Goal: Task Accomplishment & Management: Complete application form

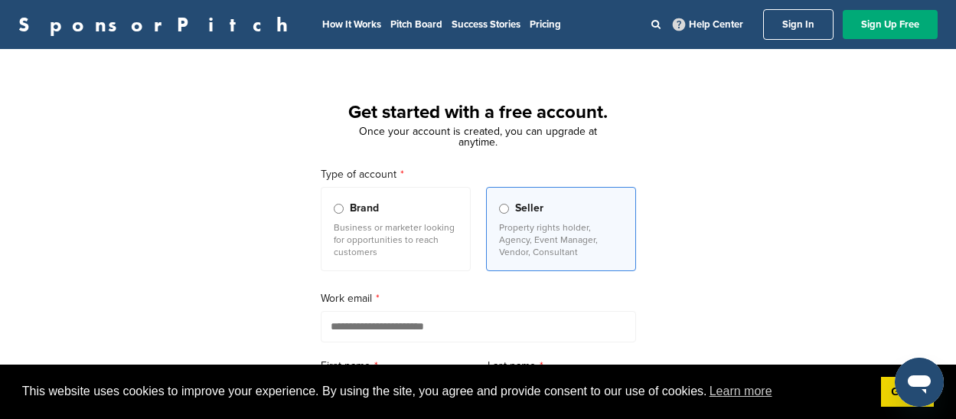
click at [361, 212] on span "Brand" at bounding box center [364, 208] width 29 height 17
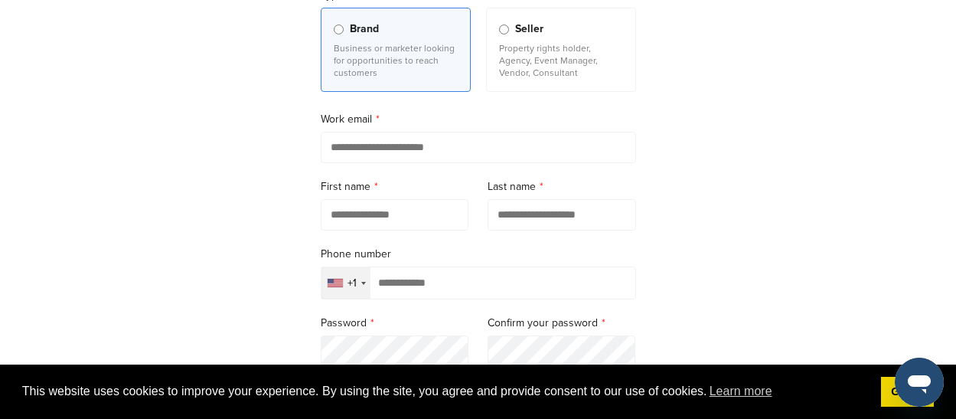
scroll to position [189, 0]
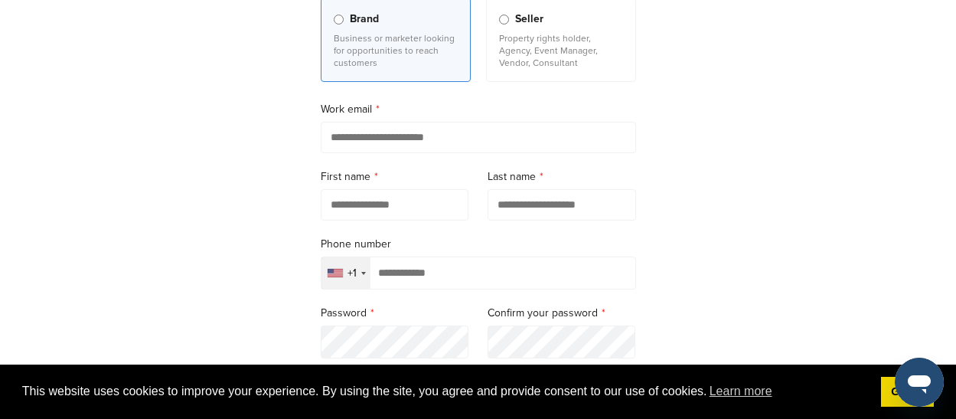
click at [390, 132] on input "email" at bounding box center [478, 137] width 315 height 31
type input "**********"
click at [412, 207] on input "text" at bounding box center [395, 204] width 148 height 31
type input "********"
click at [527, 220] on input "text" at bounding box center [562, 204] width 148 height 31
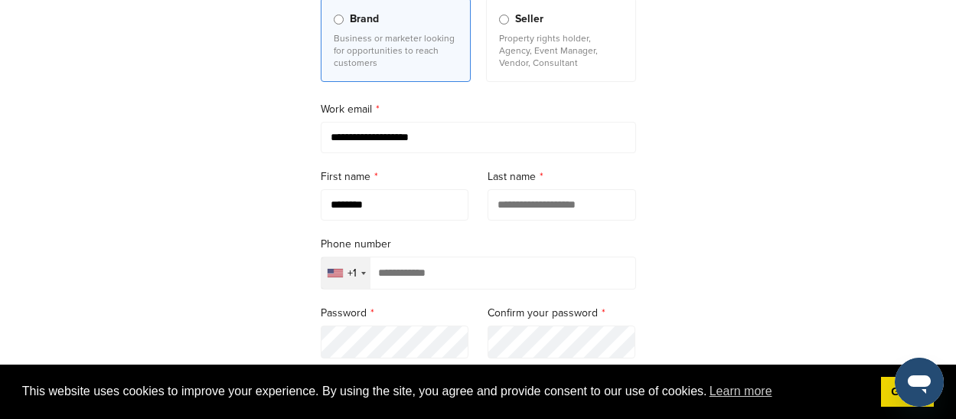
type input "*****"
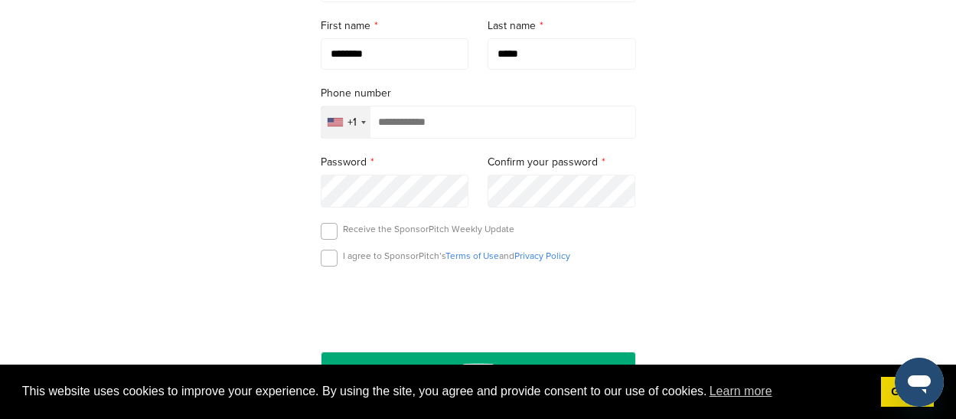
scroll to position [343, 0]
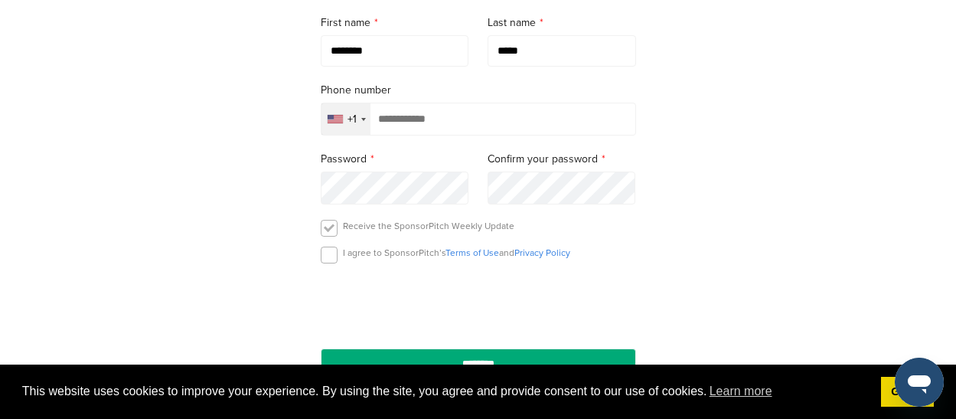
click at [321, 235] on label at bounding box center [329, 228] width 17 height 17
click at [330, 253] on label at bounding box center [329, 254] width 17 height 17
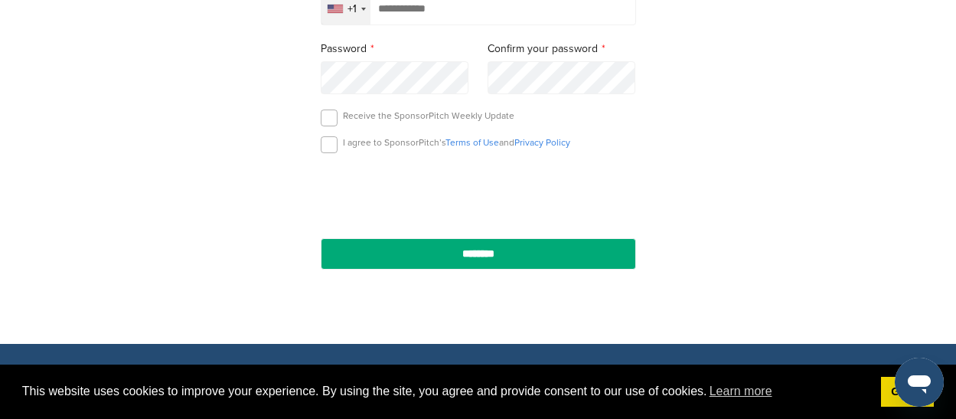
scroll to position [456, 0]
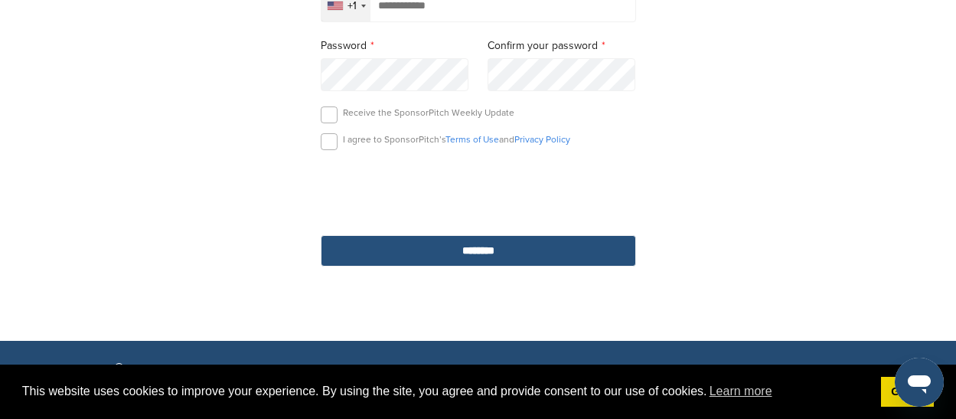
click at [392, 256] on input "********" at bounding box center [478, 250] width 315 height 31
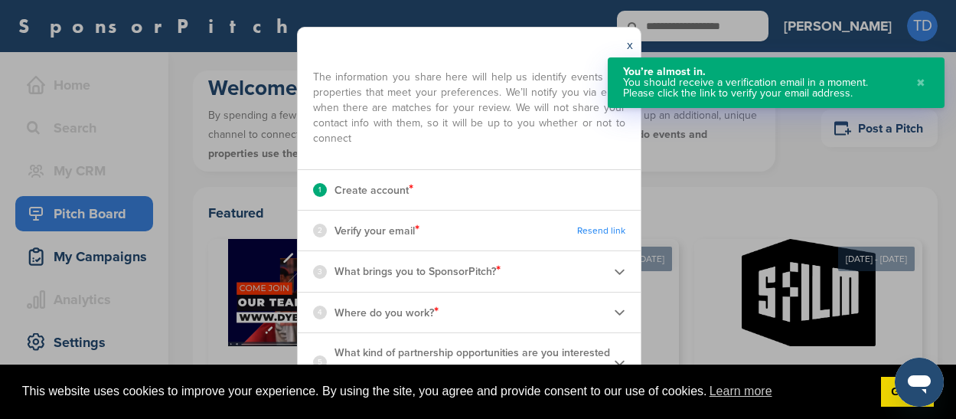
scroll to position [74, 0]
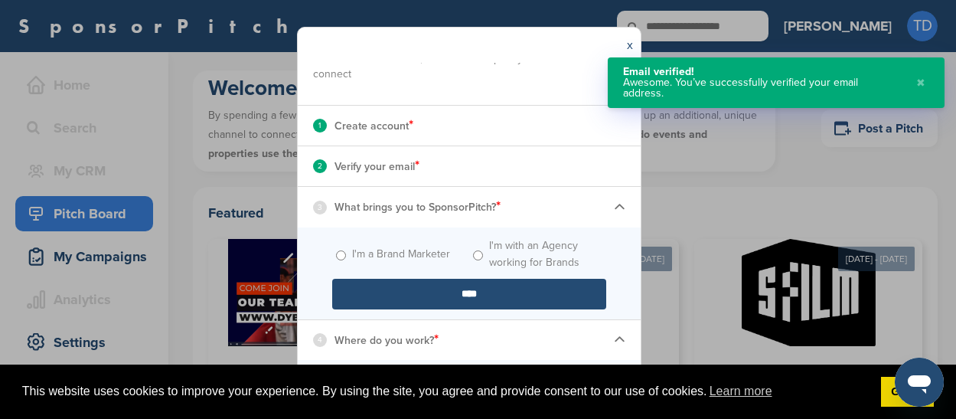
scroll to position [147, 0]
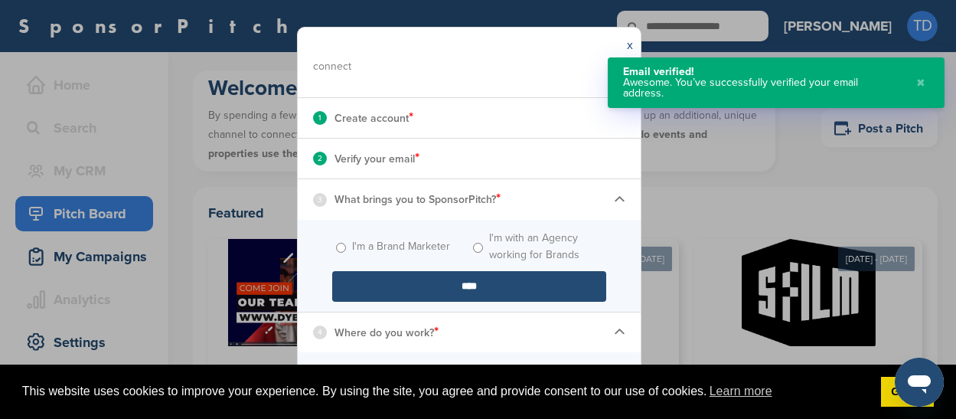
click at [347, 253] on span "I'm a Brand Marketer" at bounding box center [400, 247] width 137 height 34
click at [393, 288] on input "****" at bounding box center [469, 286] width 274 height 31
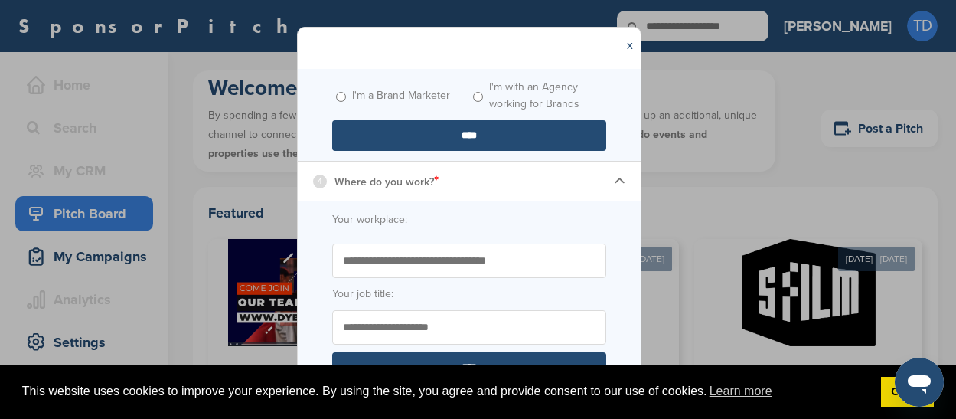
scroll to position [266, 0]
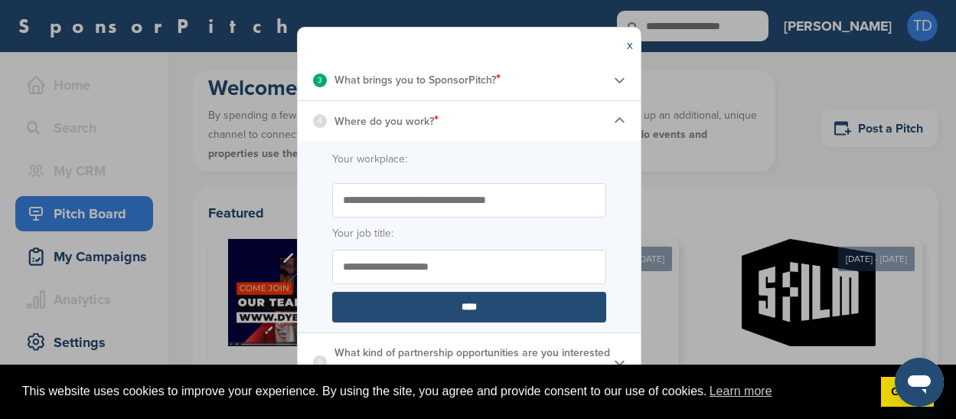
click at [433, 201] on input "Start typing the name of your workplace. Don’t see your organization in the dro…" at bounding box center [469, 200] width 274 height 34
type input "***"
click at [426, 267] on input "Your job title:" at bounding box center [469, 267] width 274 height 34
type input "*****"
click at [386, 308] on input "****" at bounding box center [469, 307] width 274 height 31
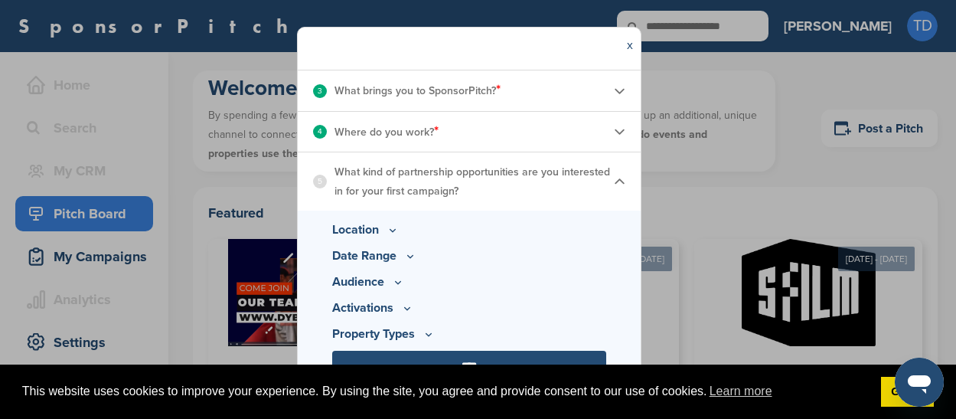
scroll to position [256, 0]
click at [379, 231] on p "Location" at bounding box center [469, 229] width 274 height 18
click at [396, 231] on icon at bounding box center [393, 230] width 12 height 13
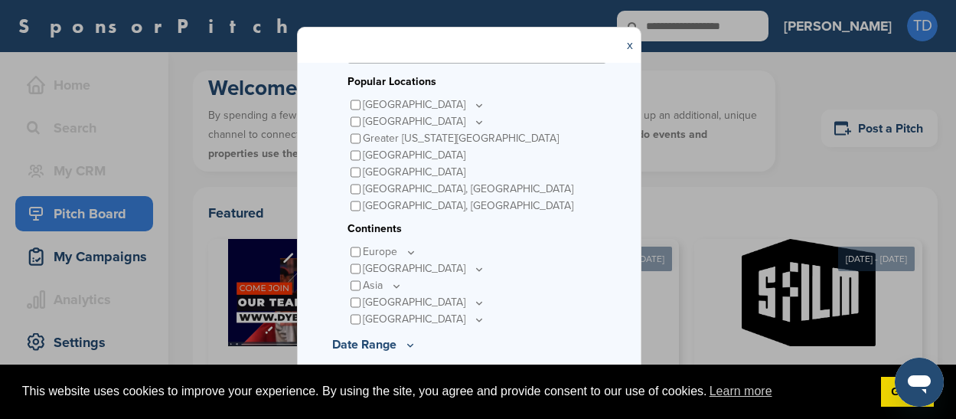
scroll to position [396, 0]
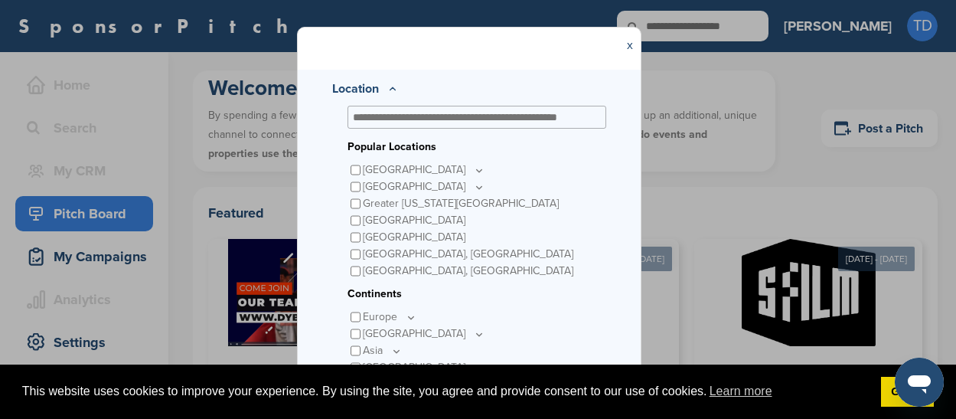
click at [482, 125] on div at bounding box center [477, 117] width 259 height 23
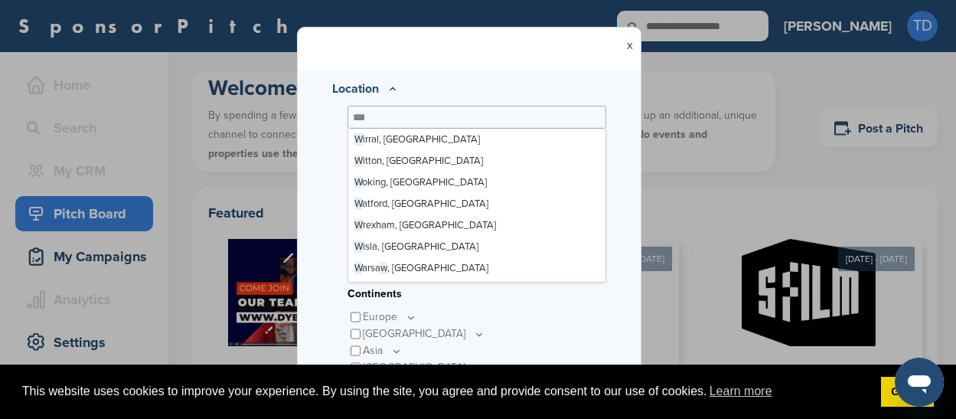
scroll to position [0, 0]
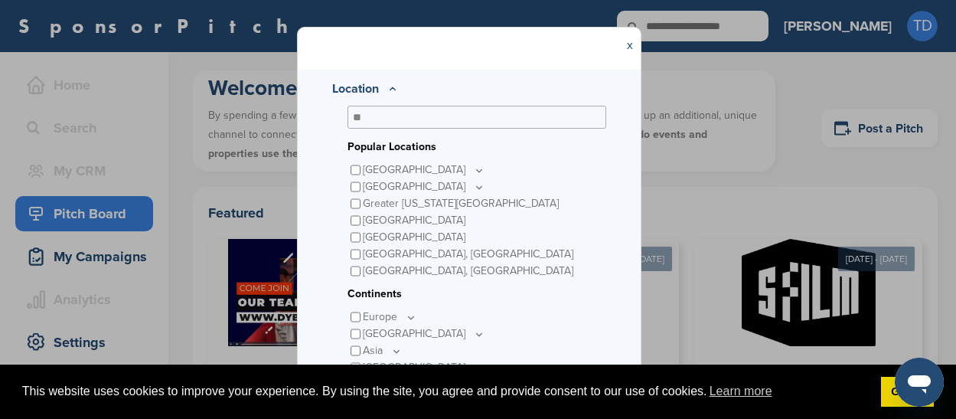
type input "*"
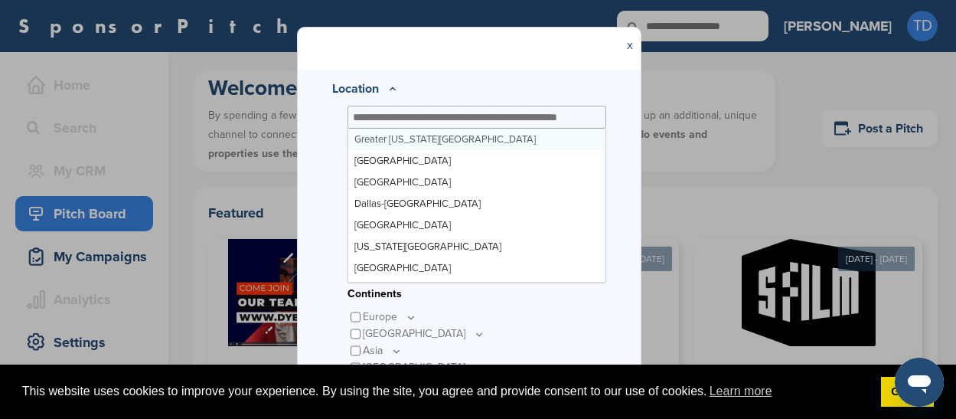
type input "*"
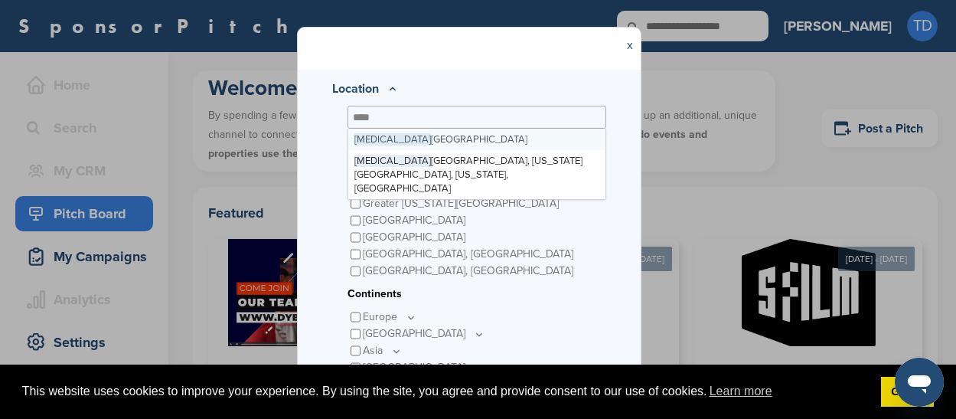
type input "*****"
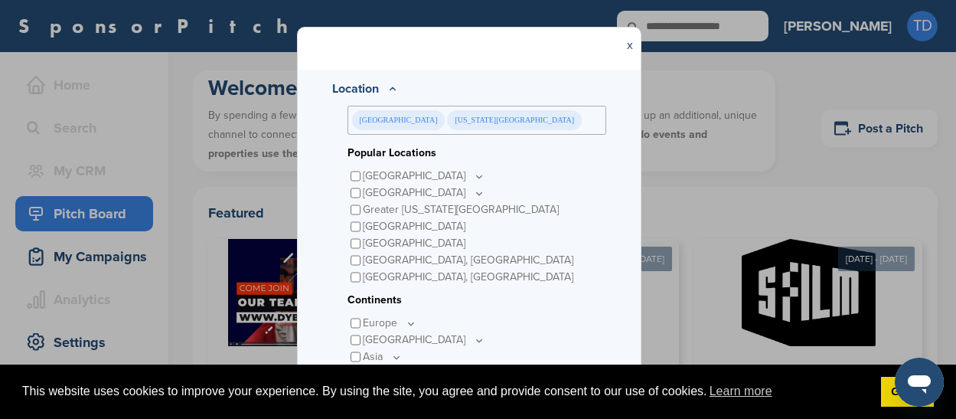
click at [521, 321] on div "Europe" at bounding box center [477, 323] width 259 height 17
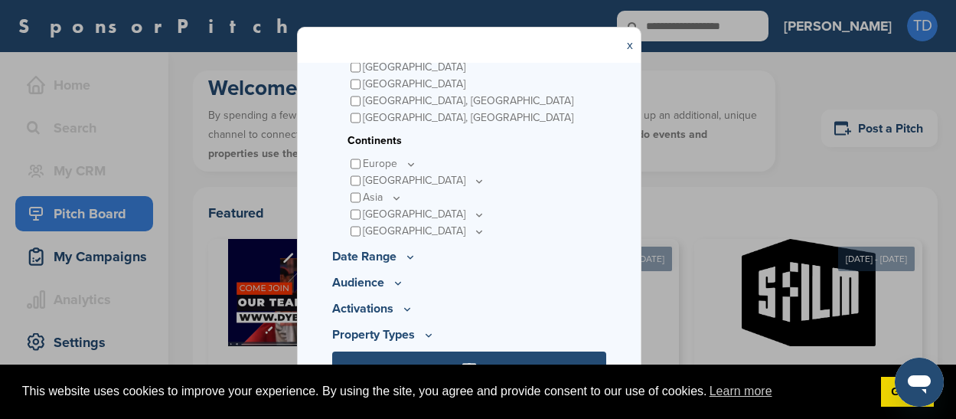
click at [375, 259] on p "Date Range" at bounding box center [469, 256] width 274 height 18
click at [408, 256] on icon at bounding box center [410, 256] width 12 height 13
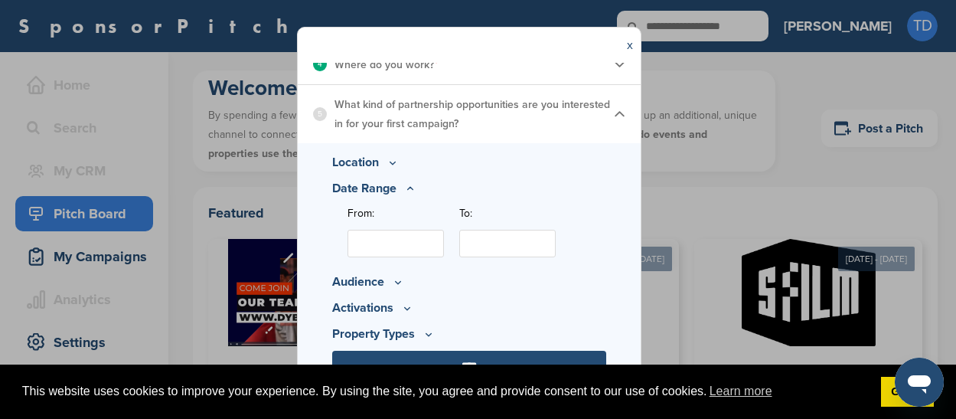
click at [408, 187] on icon at bounding box center [409, 188] width 5 height 2
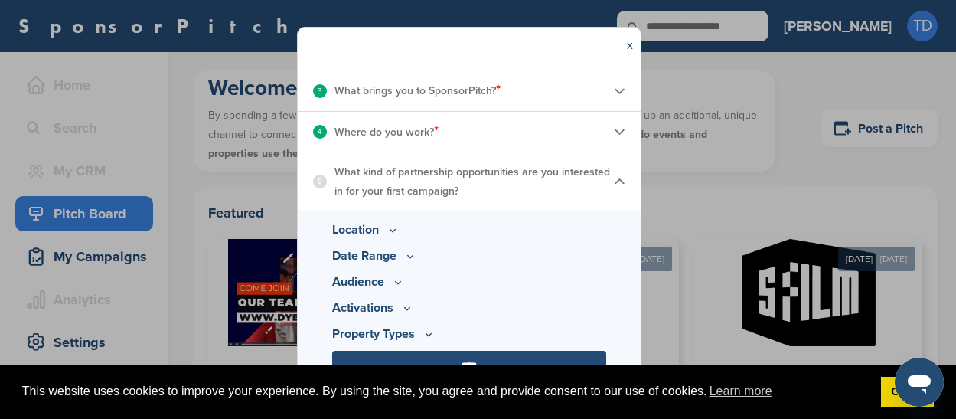
scroll to position [256, 0]
click at [395, 279] on icon at bounding box center [398, 282] width 12 height 13
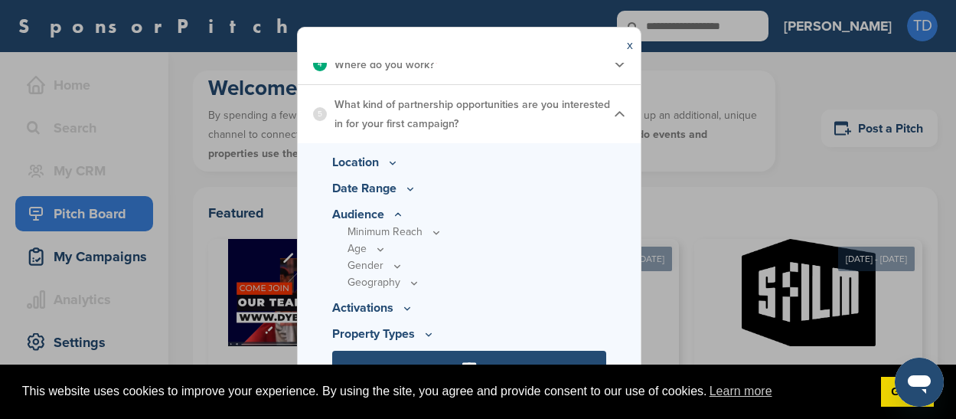
click at [427, 232] on p "Minimum Reach" at bounding box center [477, 232] width 259 height 17
click at [437, 232] on icon at bounding box center [435, 232] width 5 height 2
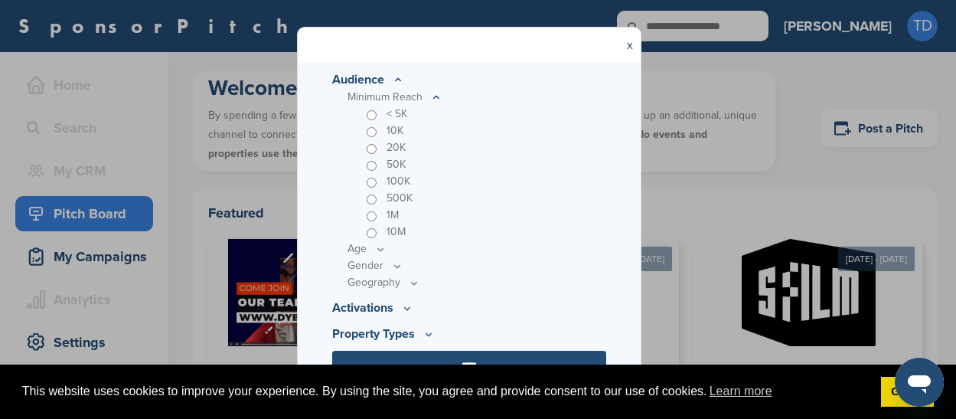
click at [434, 95] on icon at bounding box center [436, 97] width 12 height 13
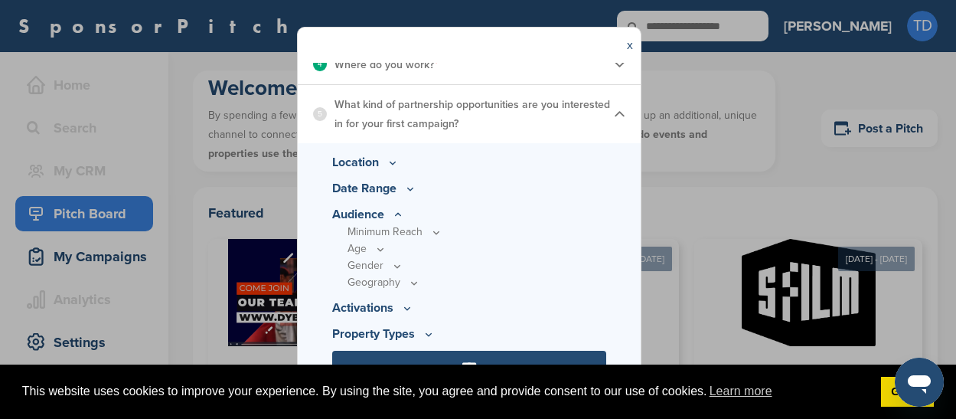
scroll to position [323, 0]
click at [383, 248] on icon at bounding box center [379, 249] width 5 height 2
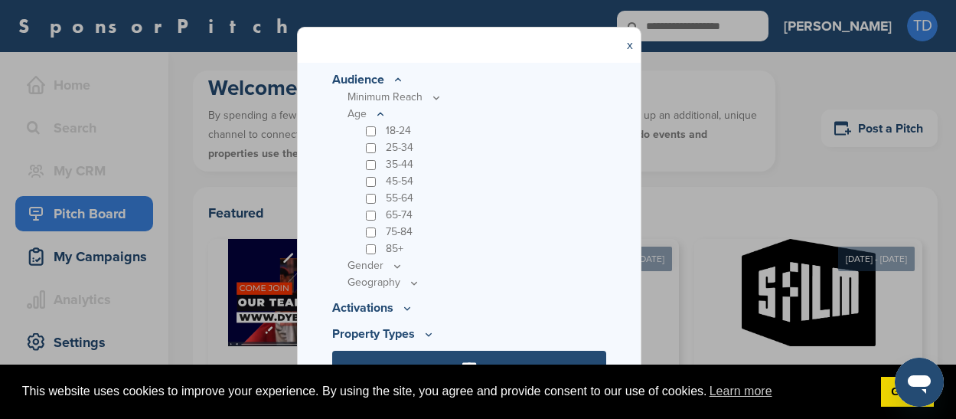
click at [378, 130] on div "18-24" at bounding box center [484, 130] width 243 height 17
click at [371, 140] on div "25-34" at bounding box center [484, 147] width 243 height 17
click at [371, 122] on div "18-24" at bounding box center [484, 130] width 243 height 17
click at [371, 139] on div "18-24" at bounding box center [484, 130] width 243 height 17
click at [373, 158] on div "35-44" at bounding box center [484, 164] width 243 height 17
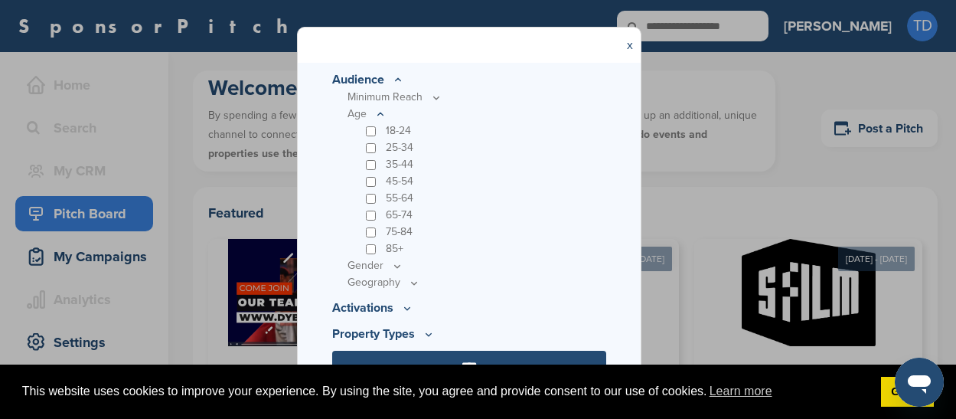
click at [432, 100] on icon at bounding box center [436, 97] width 12 height 13
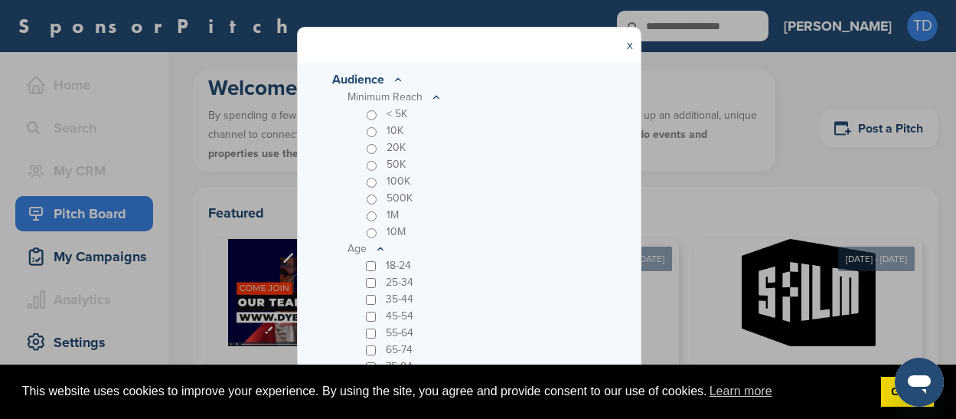
click at [378, 249] on icon at bounding box center [379, 248] width 5 height 2
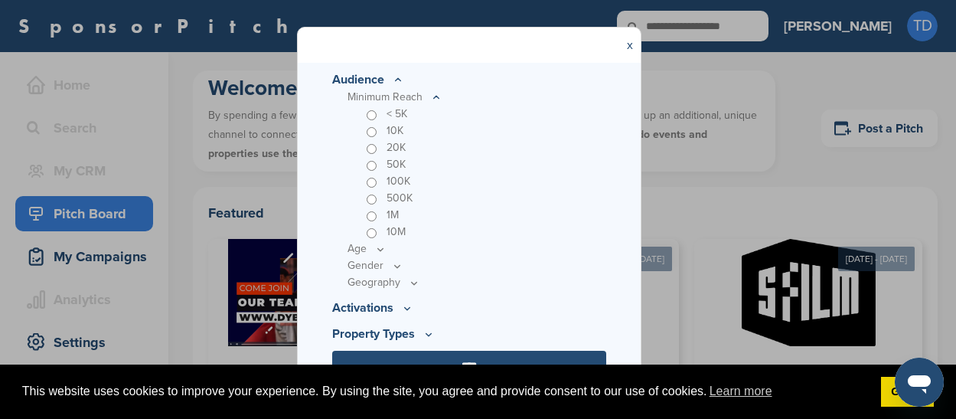
click at [436, 95] on icon at bounding box center [436, 97] width 12 height 13
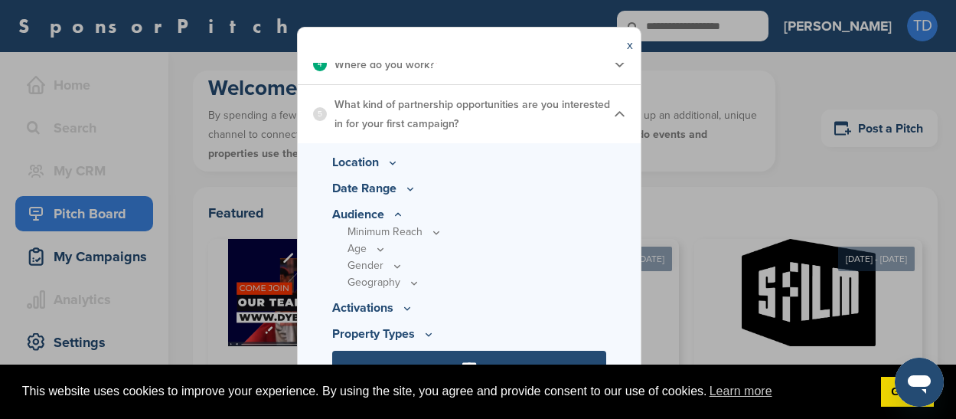
scroll to position [323, 0]
click at [391, 266] on icon at bounding box center [397, 265] width 12 height 13
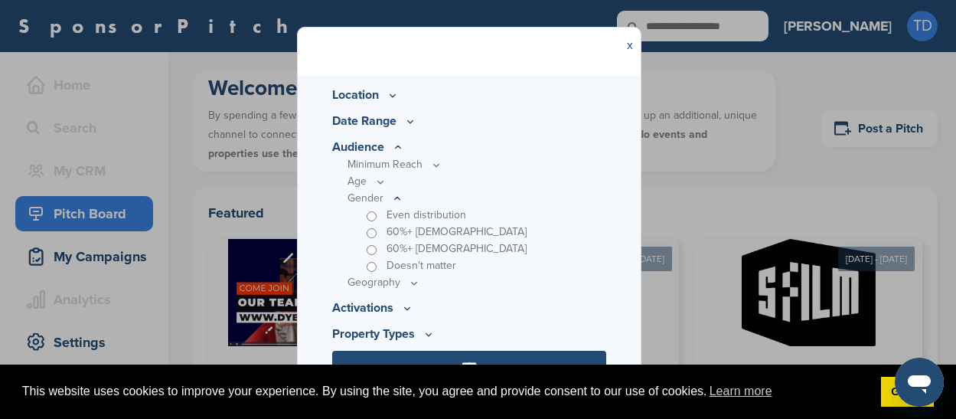
click at [393, 197] on icon at bounding box center [397, 198] width 12 height 13
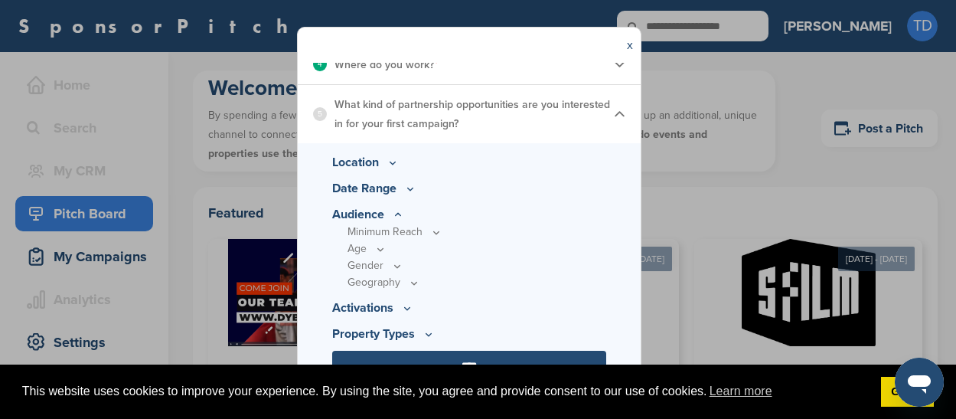
scroll to position [323, 0]
click at [405, 305] on icon at bounding box center [407, 308] width 12 height 13
click at [403, 240] on icon at bounding box center [407, 240] width 12 height 13
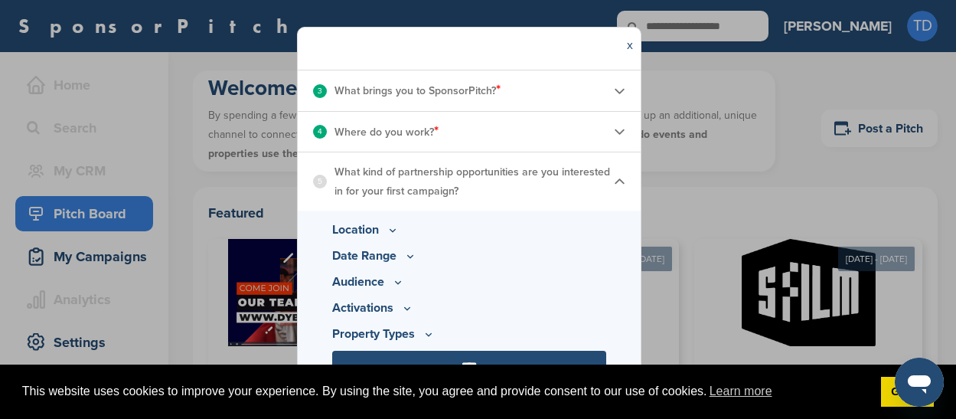
click at [424, 332] on icon at bounding box center [429, 334] width 12 height 13
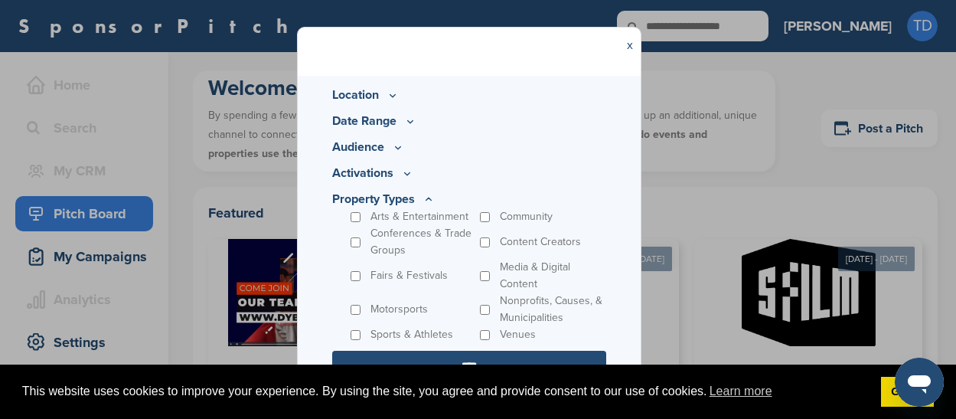
scroll to position [390, 0]
click at [358, 328] on div "Sports & Athletes" at bounding box center [412, 335] width 129 height 17
click at [365, 332] on div "Sports & Athletes" at bounding box center [412, 335] width 129 height 17
click at [433, 199] on icon at bounding box center [429, 200] width 12 height 13
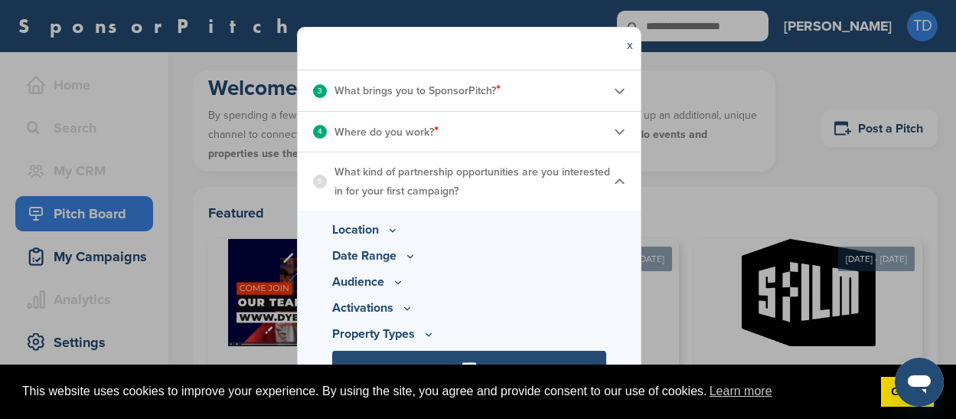
click at [390, 333] on p "Property Types" at bounding box center [469, 334] width 274 height 18
click at [423, 328] on icon at bounding box center [429, 334] width 12 height 13
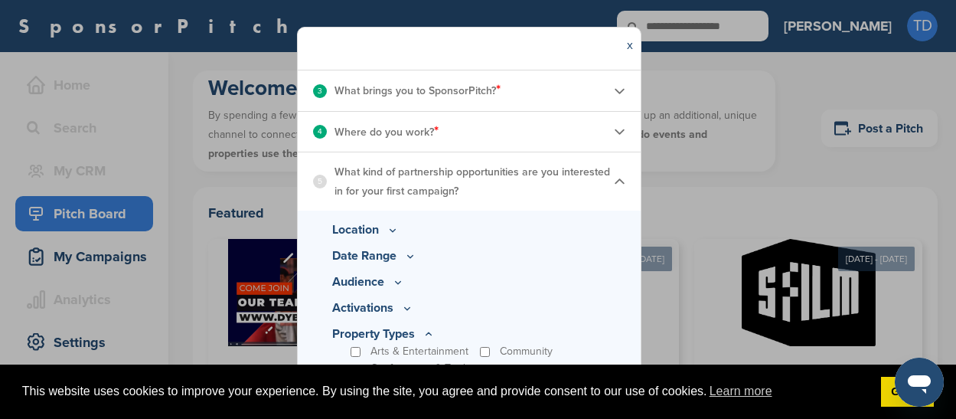
scroll to position [390, 0]
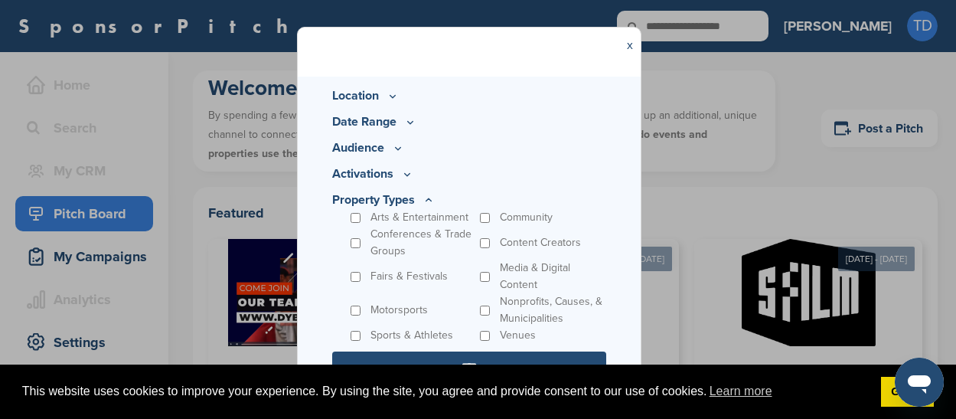
click at [355, 211] on div "Arts & Entertainment" at bounding box center [412, 217] width 129 height 17
click at [889, 397] on link "Got it!" at bounding box center [907, 392] width 53 height 31
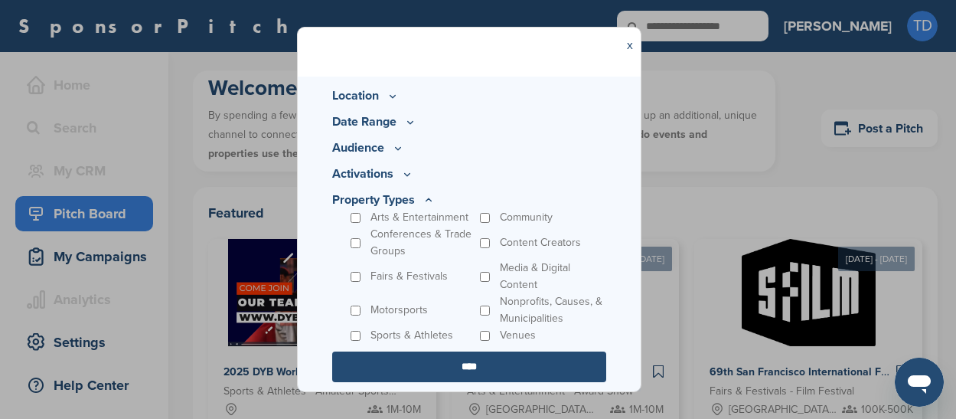
click at [469, 360] on input "****" at bounding box center [469, 366] width 274 height 31
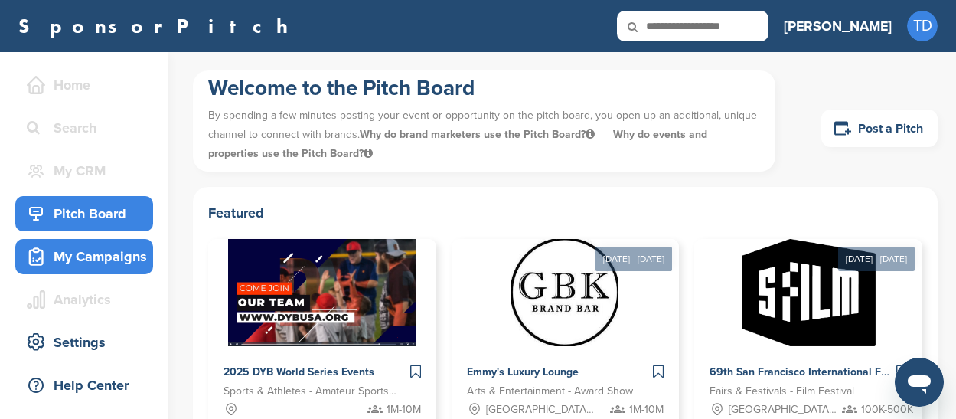
click at [96, 250] on div "My Campaigns" at bounding box center [88, 257] width 130 height 28
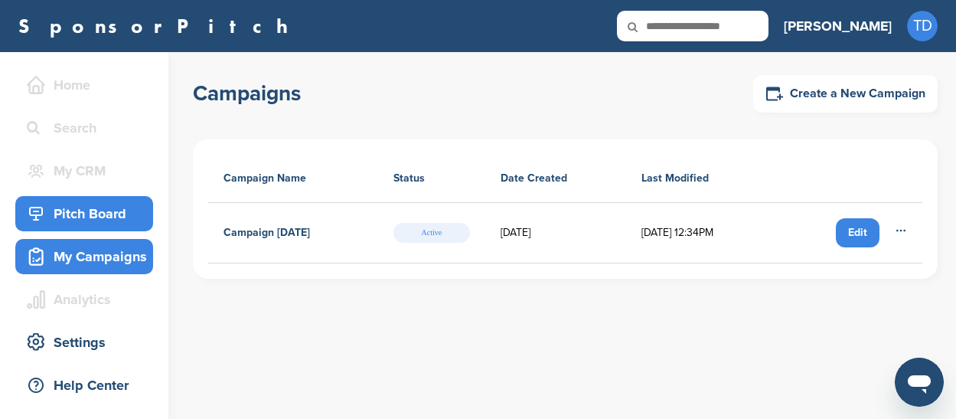
click at [99, 215] on div "Pitch Board" at bounding box center [88, 214] width 130 height 28
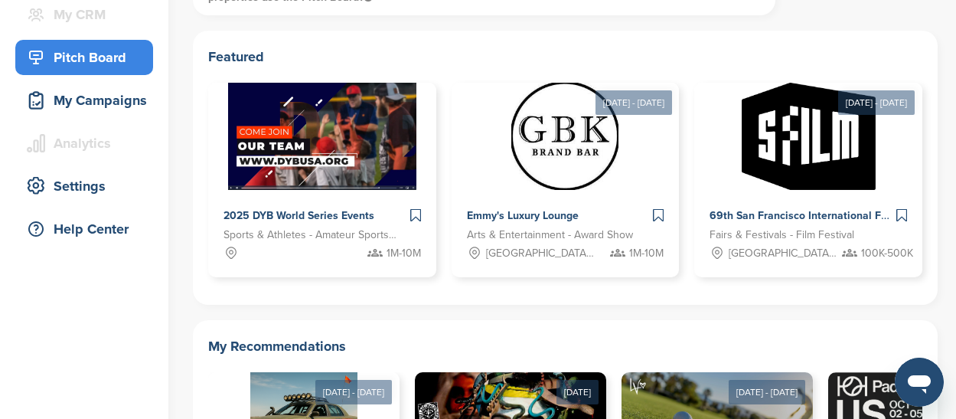
scroll to position [165, 0]
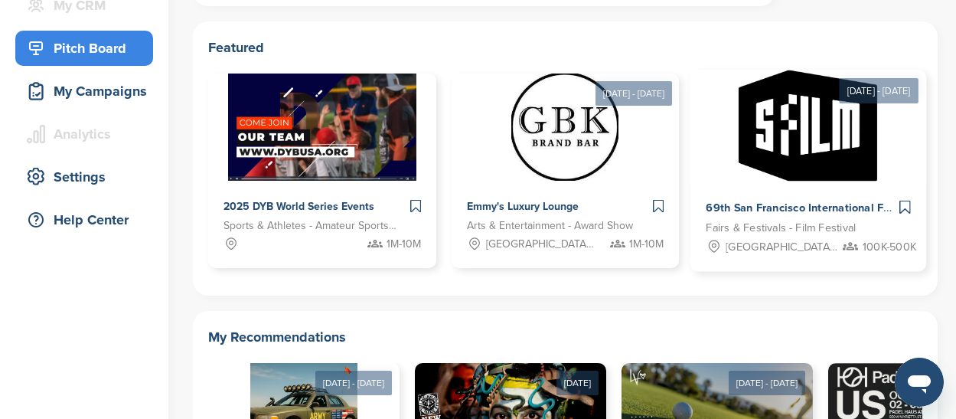
click at [793, 138] on img at bounding box center [808, 125] width 139 height 111
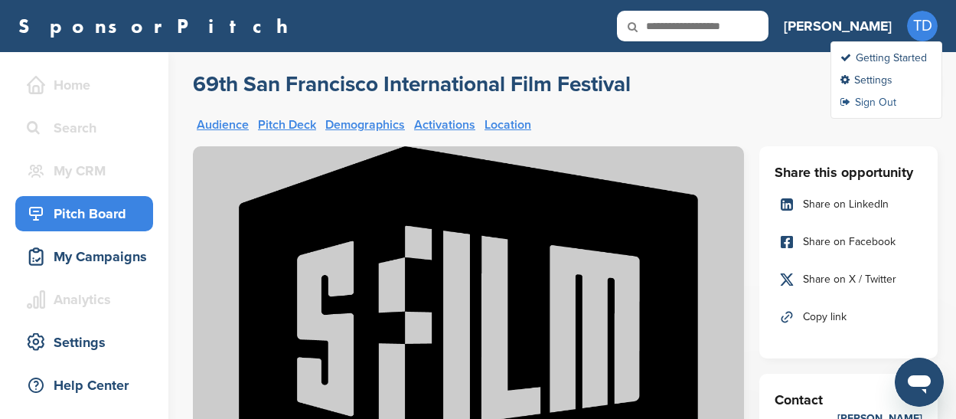
click at [863, 100] on link "Sign Out" at bounding box center [868, 102] width 56 height 13
